Goal: Find specific page/section: Find specific page/section

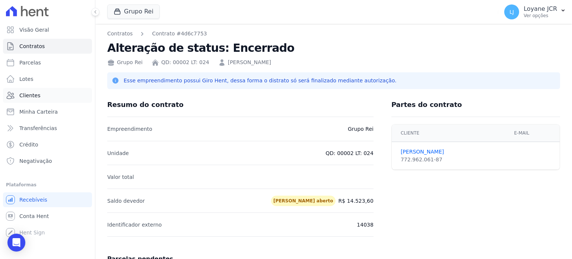
click at [31, 93] on span "Clientes" at bounding box center [29, 95] width 21 height 7
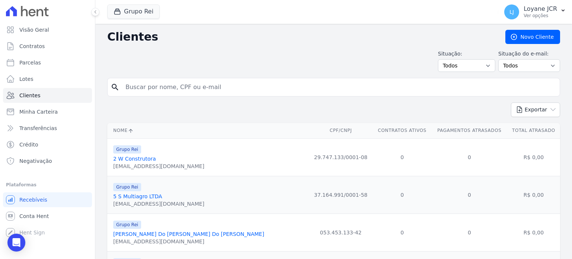
click at [202, 87] on input "search" at bounding box center [339, 87] width 436 height 15
paste input "033.890.691-60"
type input "033.890.691-60"
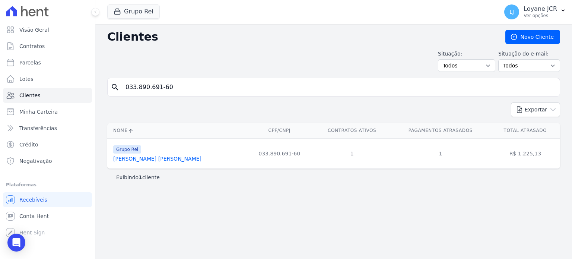
click at [139, 158] on link "[PERSON_NAME] [PERSON_NAME]" at bounding box center [157, 159] width 88 height 6
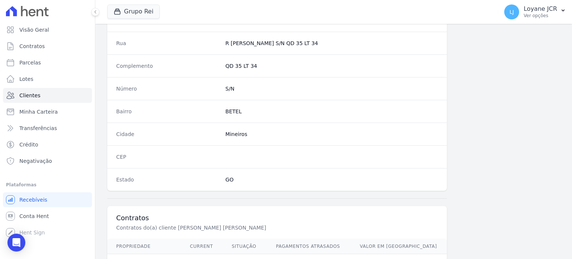
scroll to position [436, 0]
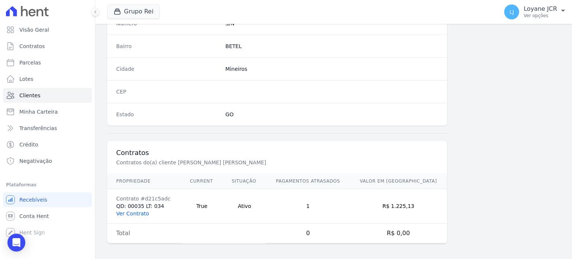
click at [123, 213] on link "Ver Contrato" at bounding box center [132, 214] width 33 height 6
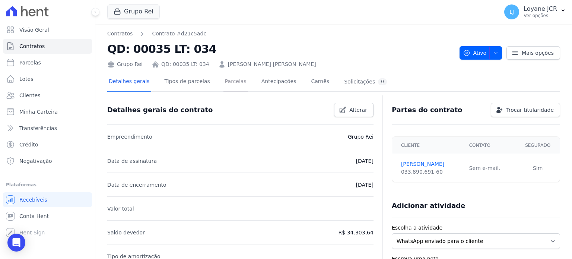
click at [224, 81] on link "Parcelas" at bounding box center [236, 82] width 25 height 20
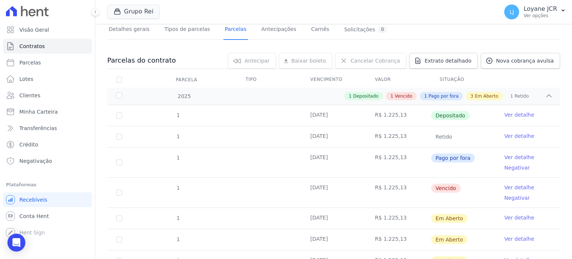
scroll to position [51, 0]
